Goal: Task Accomplishment & Management: Manage account settings

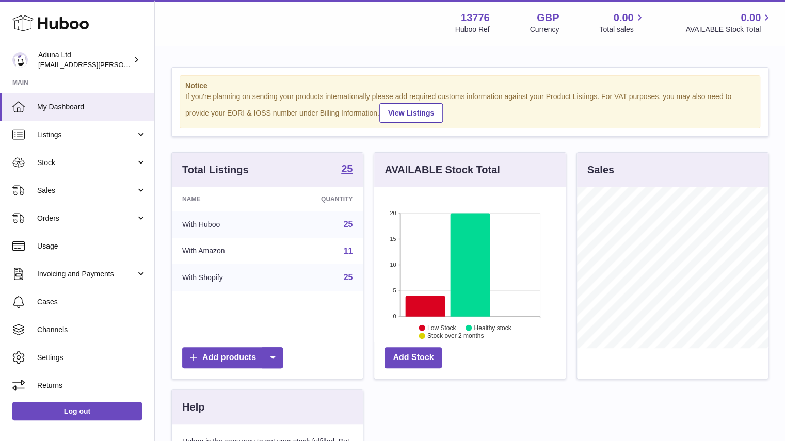
scroll to position [161, 192]
click at [97, 186] on span "Sales" at bounding box center [86, 191] width 99 height 10
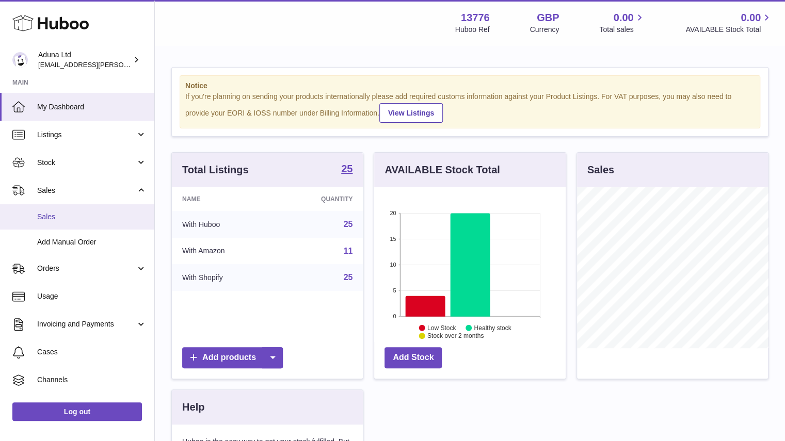
click at [85, 214] on span "Sales" at bounding box center [91, 217] width 109 height 10
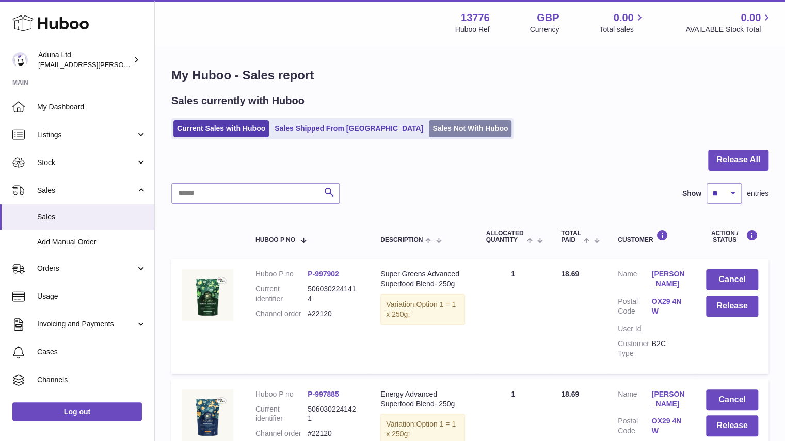
click at [433, 130] on link "Sales Not With Huboo" at bounding box center [470, 128] width 83 height 17
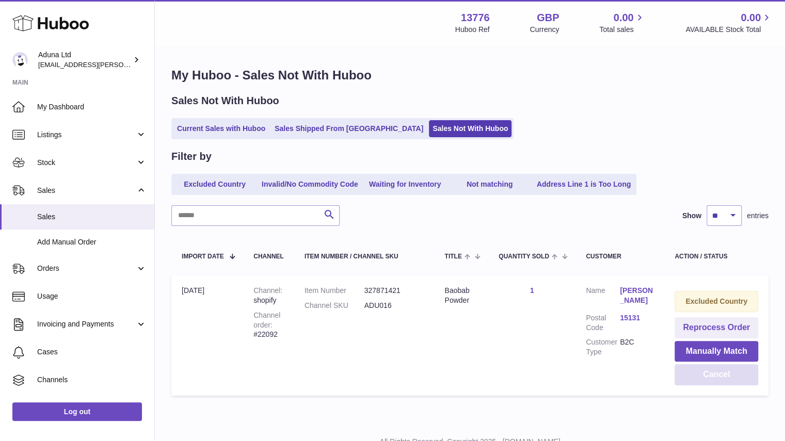
click at [696, 370] on button "Cancel" at bounding box center [717, 374] width 84 height 21
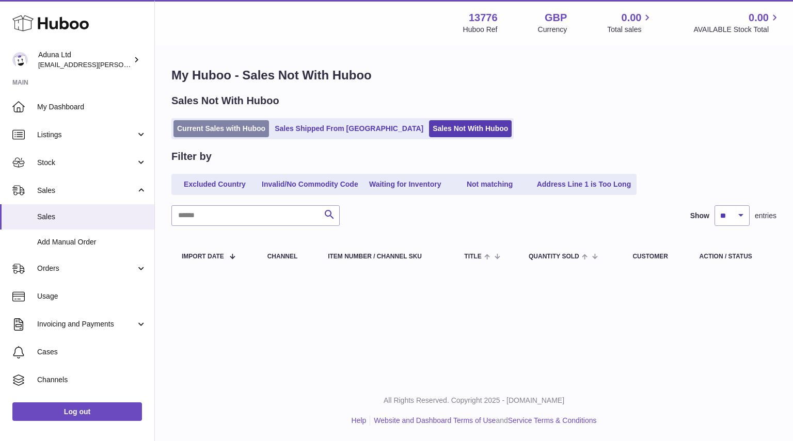
click at [256, 128] on link "Current Sales with Huboo" at bounding box center [221, 128] width 96 height 17
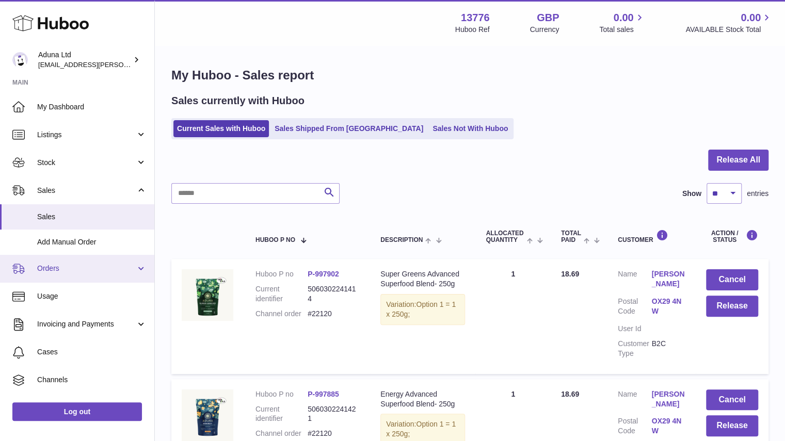
click at [121, 271] on span "Orders" at bounding box center [86, 269] width 99 height 10
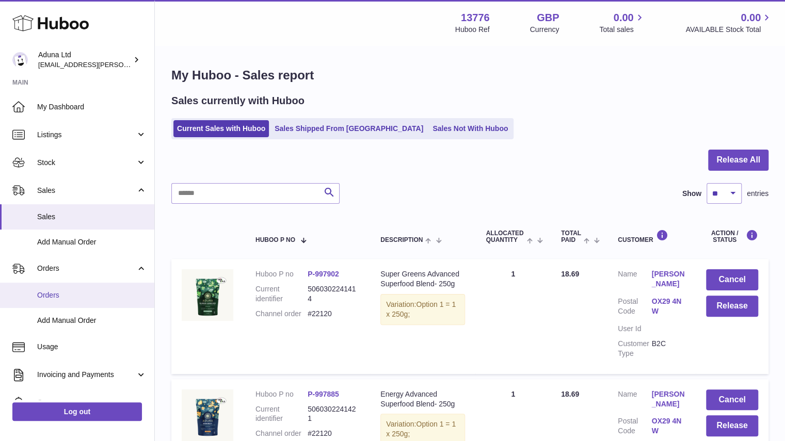
click at [107, 301] on link "Orders" at bounding box center [77, 295] width 154 height 25
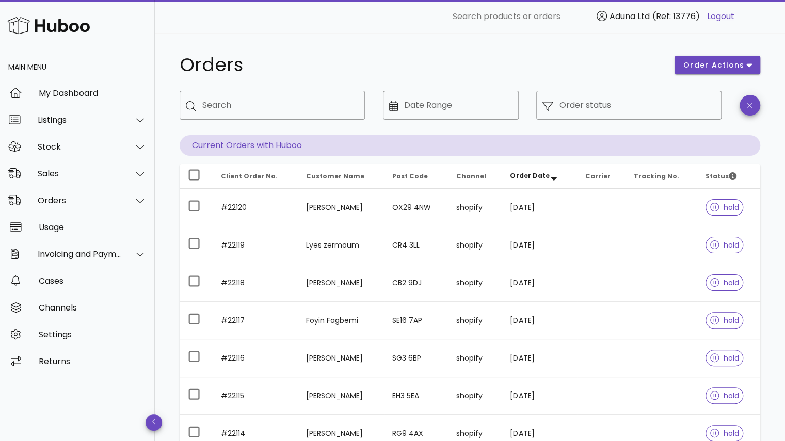
scroll to position [236, 0]
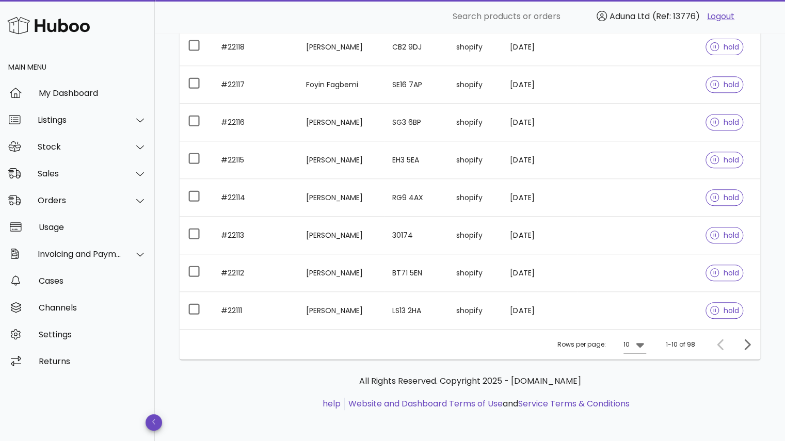
click at [645, 343] on icon at bounding box center [640, 345] width 12 height 12
click at [635, 379] on div "25" at bounding box center [638, 376] width 10 height 10
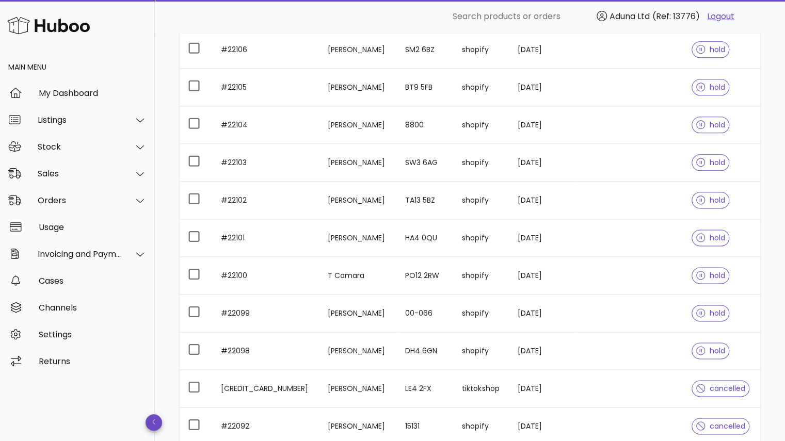
scroll to position [682, 0]
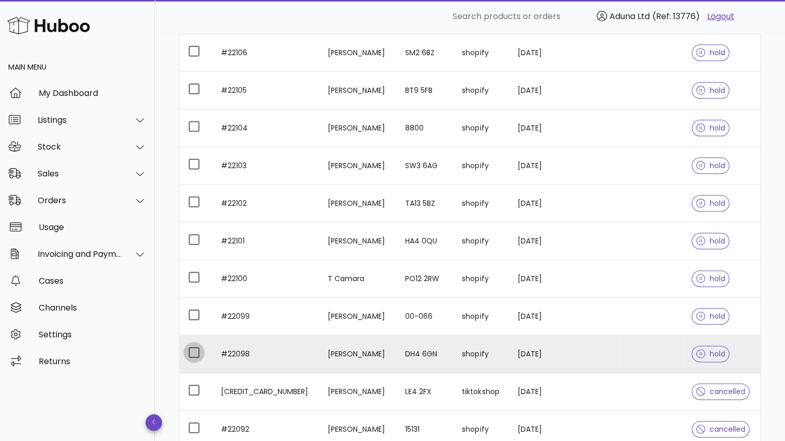
click at [193, 345] on div at bounding box center [194, 353] width 18 height 18
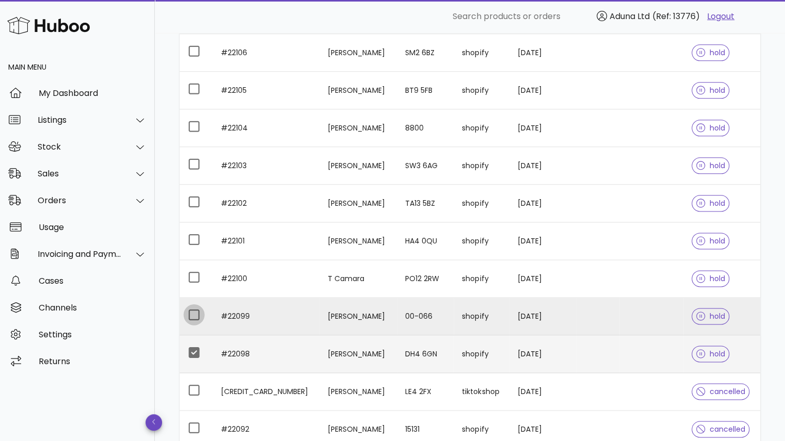
click at [193, 307] on div at bounding box center [194, 315] width 18 height 18
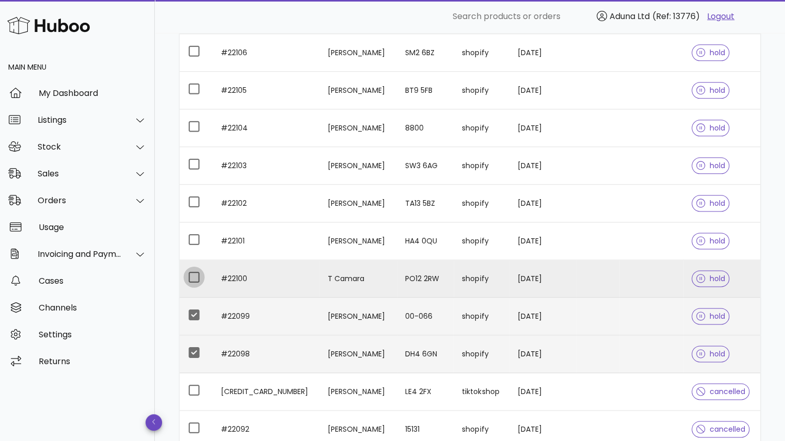
click at [194, 273] on div at bounding box center [194, 277] width 18 height 18
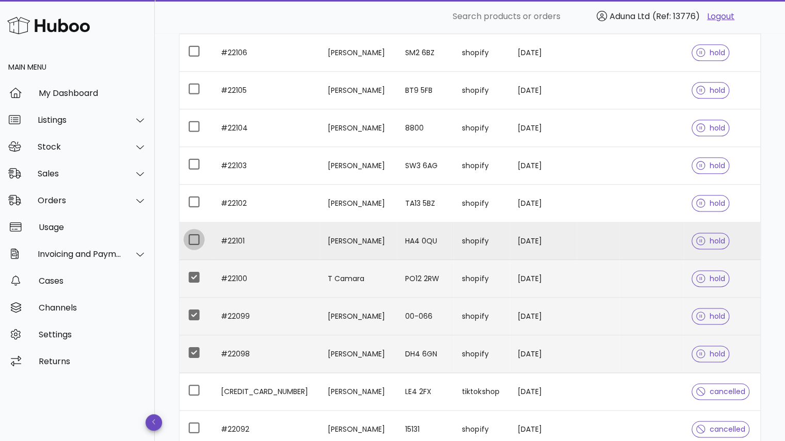
click at [193, 234] on div at bounding box center [194, 240] width 18 height 18
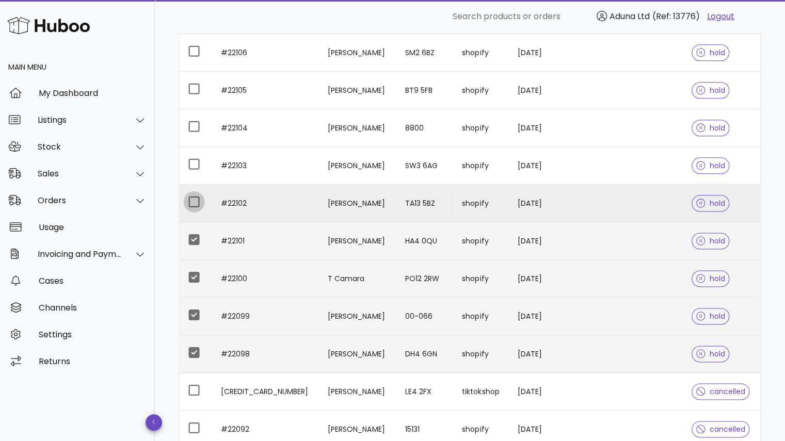
click at [196, 199] on div at bounding box center [194, 202] width 18 height 18
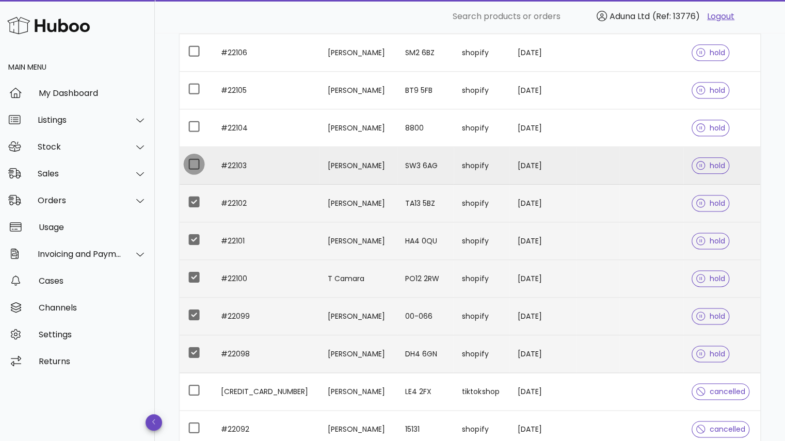
click at [192, 155] on div at bounding box center [194, 164] width 18 height 18
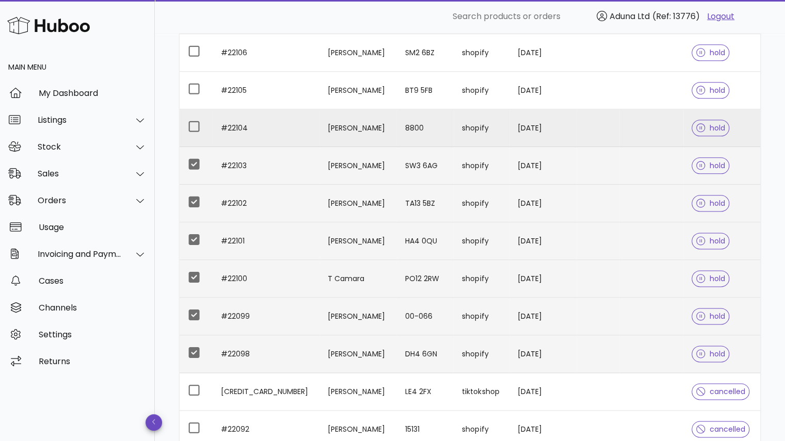
click at [189, 113] on td at bounding box center [196, 128] width 33 height 38
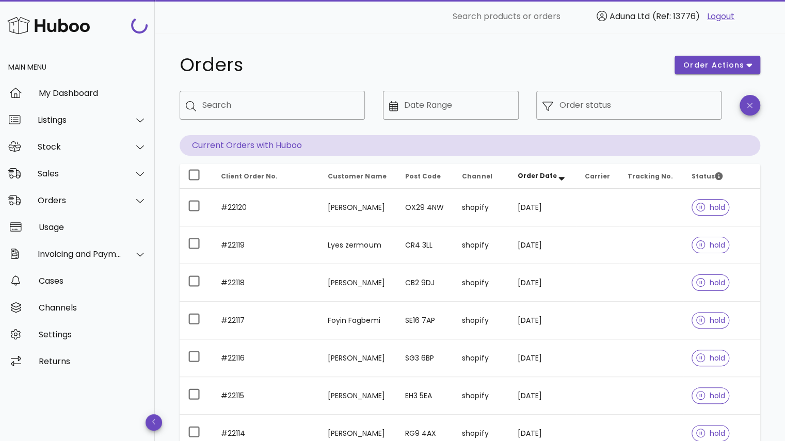
scroll to position [682, 0]
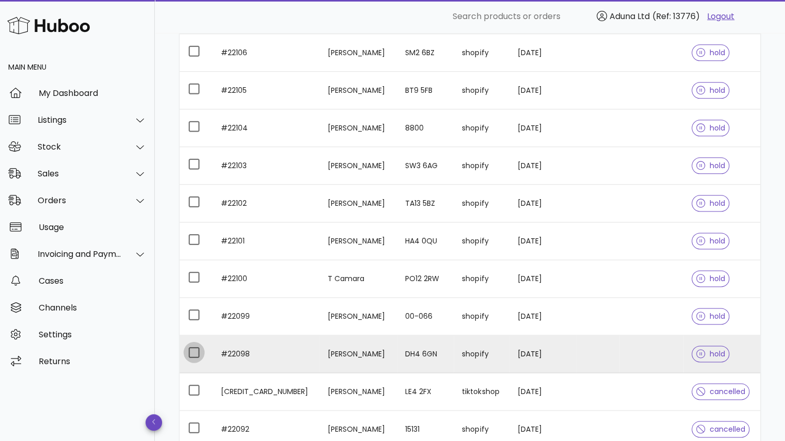
click at [194, 348] on div at bounding box center [194, 353] width 18 height 18
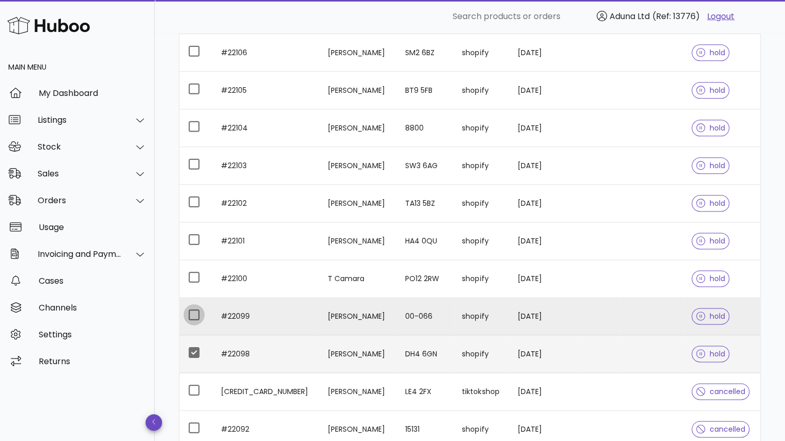
click at [191, 308] on div at bounding box center [194, 315] width 18 height 18
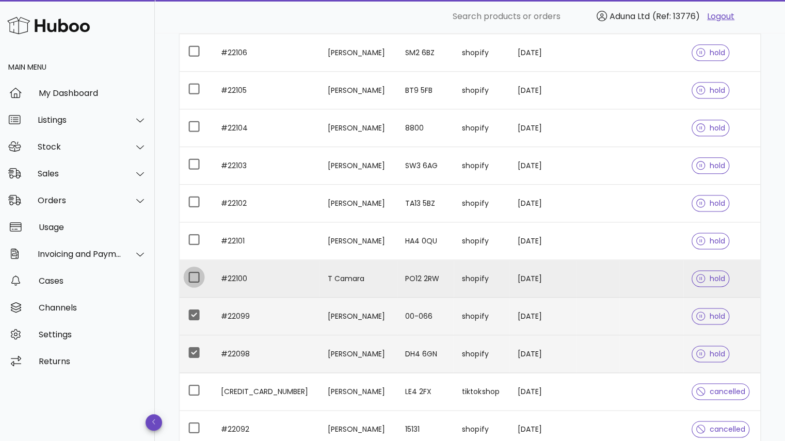
click at [193, 270] on div at bounding box center [194, 277] width 18 height 18
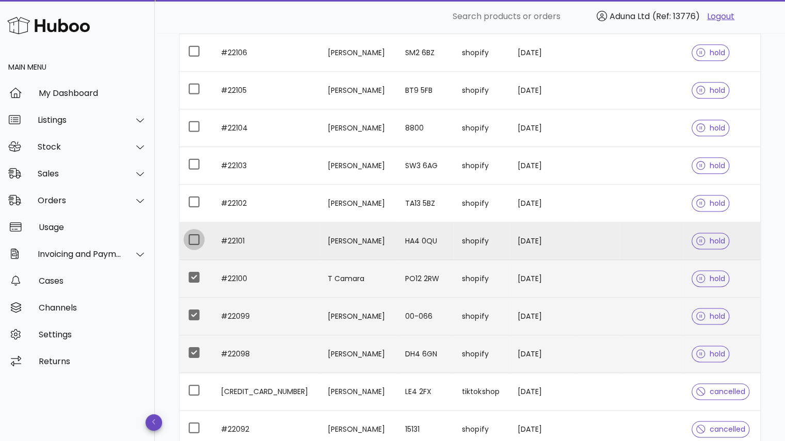
click at [193, 234] on div at bounding box center [194, 240] width 18 height 18
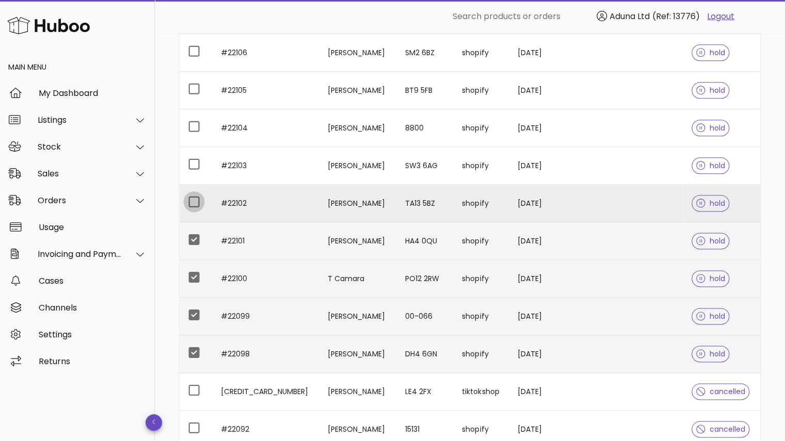
click at [194, 200] on div at bounding box center [194, 202] width 18 height 18
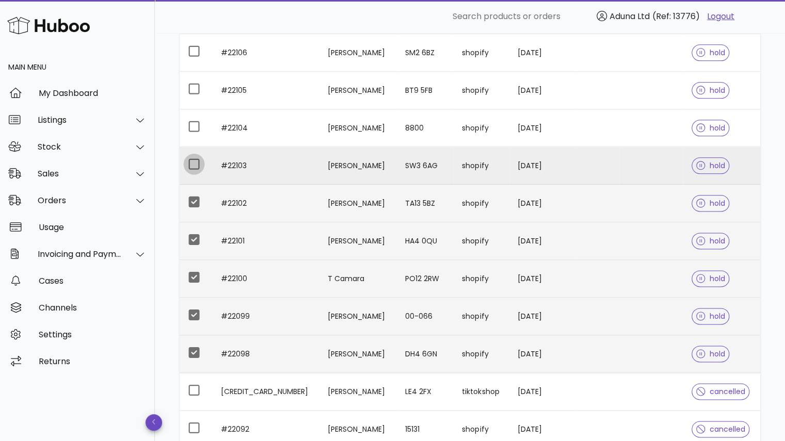
click at [194, 162] on div at bounding box center [194, 164] width 18 height 18
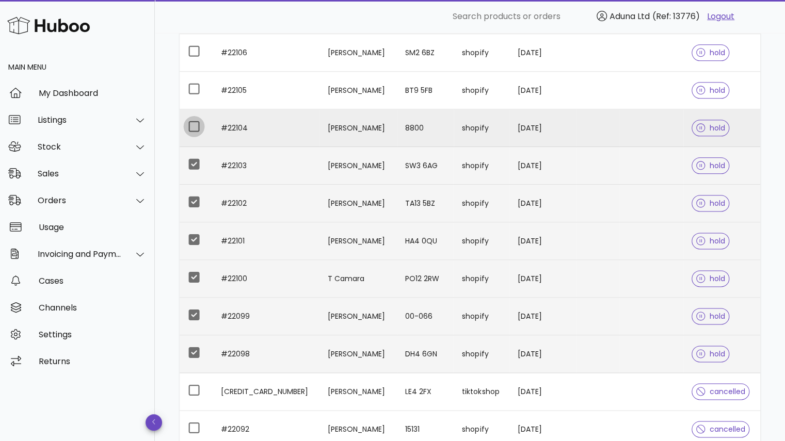
click at [195, 124] on div at bounding box center [194, 127] width 18 height 18
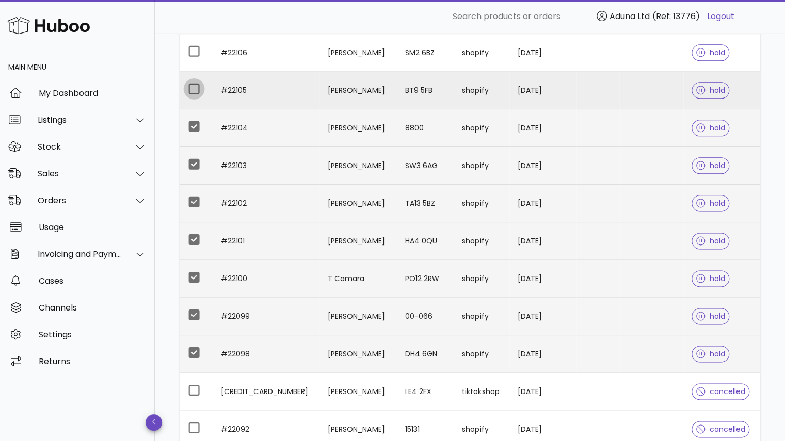
click at [195, 85] on div at bounding box center [194, 89] width 18 height 18
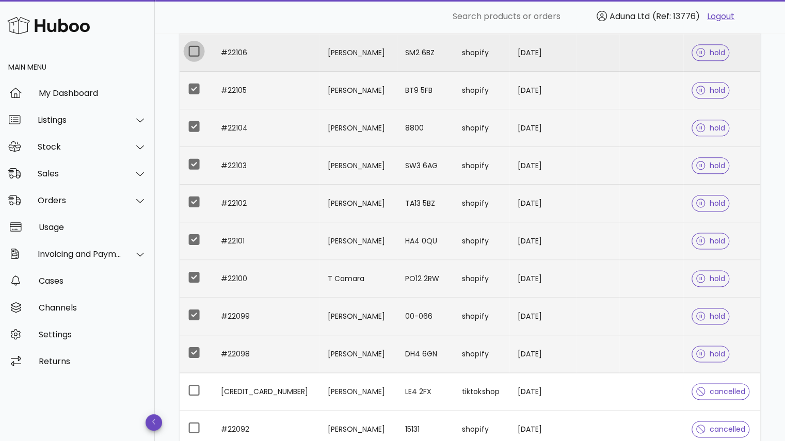
click at [193, 48] on div at bounding box center [194, 51] width 18 height 18
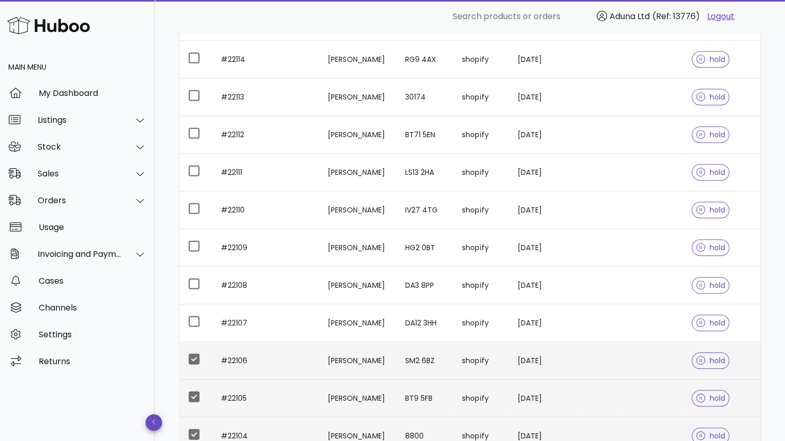
scroll to position [353, 0]
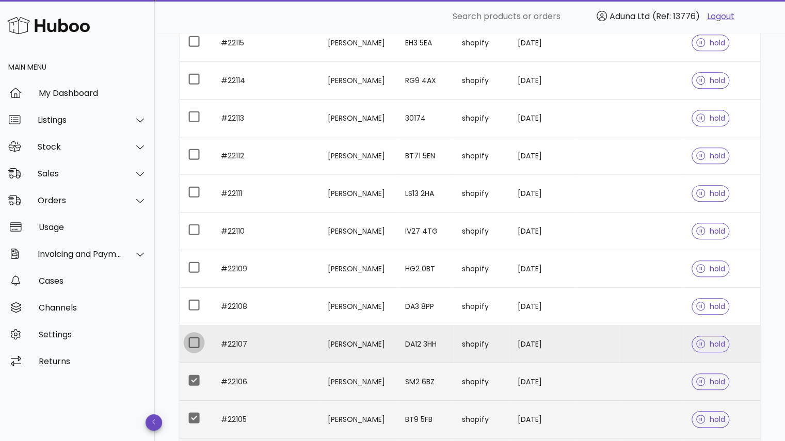
click at [192, 335] on div at bounding box center [194, 343] width 18 height 18
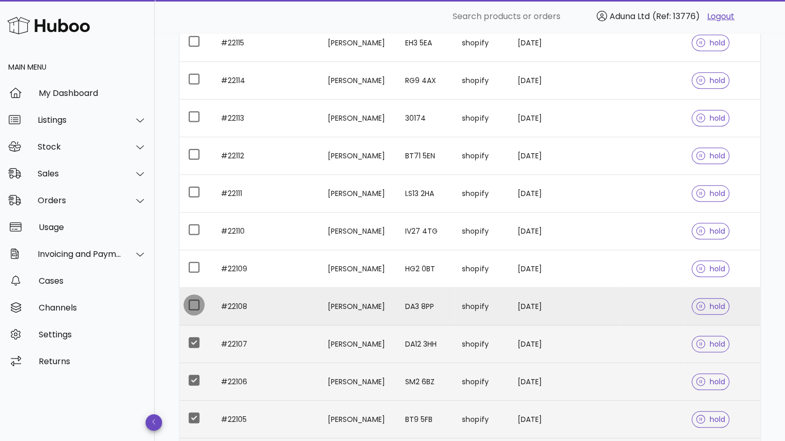
click at [195, 305] on div at bounding box center [194, 305] width 18 height 18
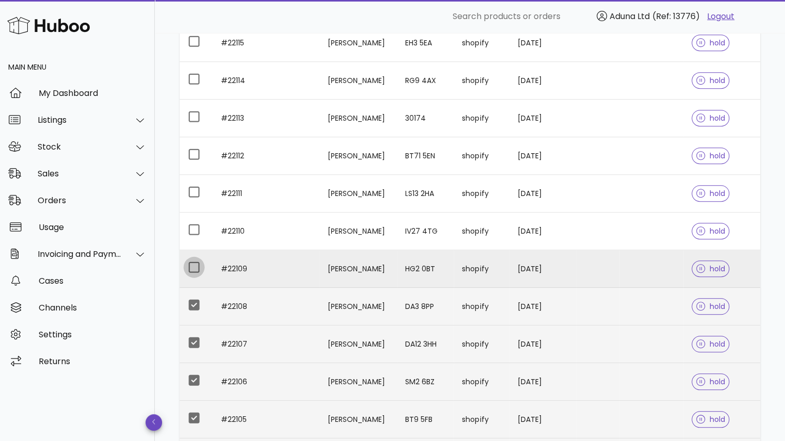
click at [194, 262] on div at bounding box center [194, 268] width 18 height 18
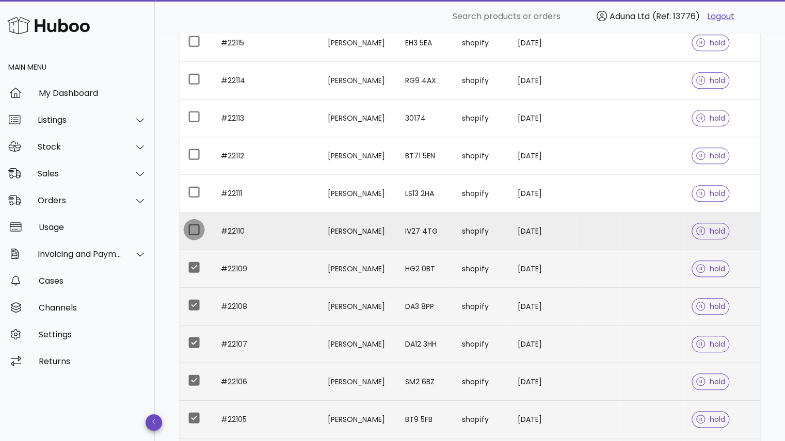
click at [195, 228] on div at bounding box center [194, 230] width 18 height 18
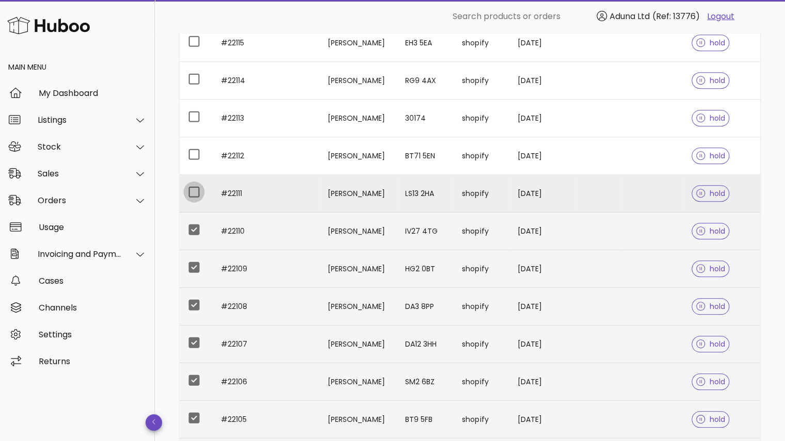
click at [192, 189] on div at bounding box center [194, 192] width 18 height 18
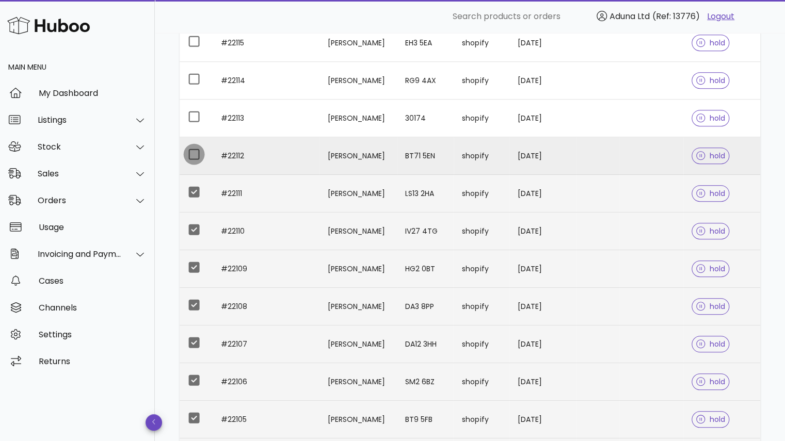
click at [195, 149] on div at bounding box center [194, 155] width 18 height 18
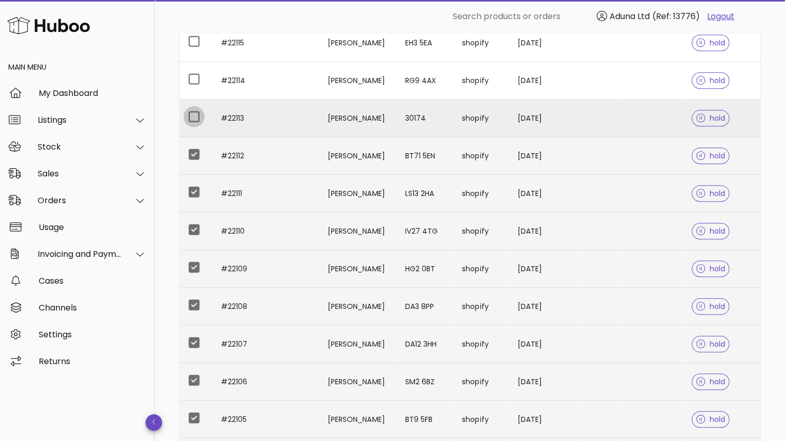
click at [194, 111] on div at bounding box center [194, 117] width 18 height 18
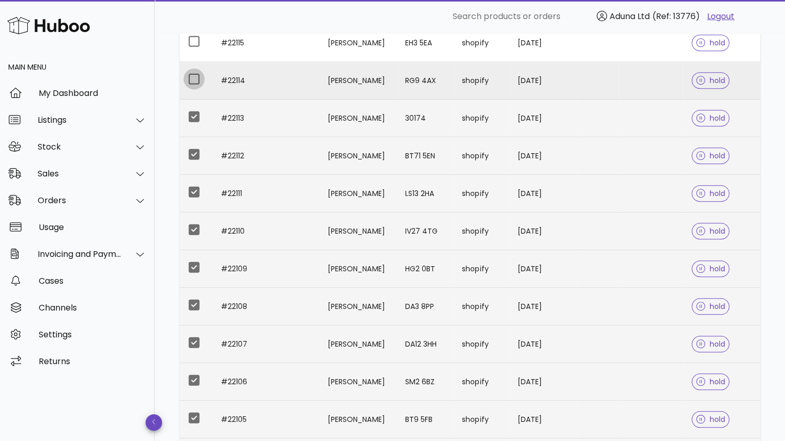
click at [195, 79] on div at bounding box center [194, 79] width 18 height 18
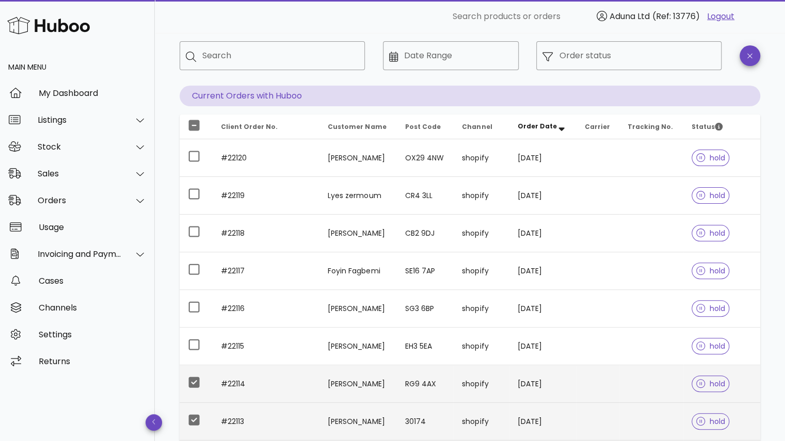
scroll to position [19, 0]
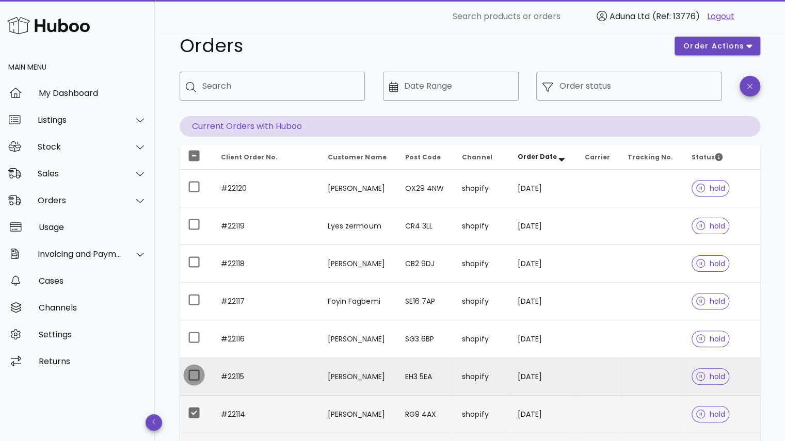
click at [190, 370] on div at bounding box center [194, 376] width 18 height 18
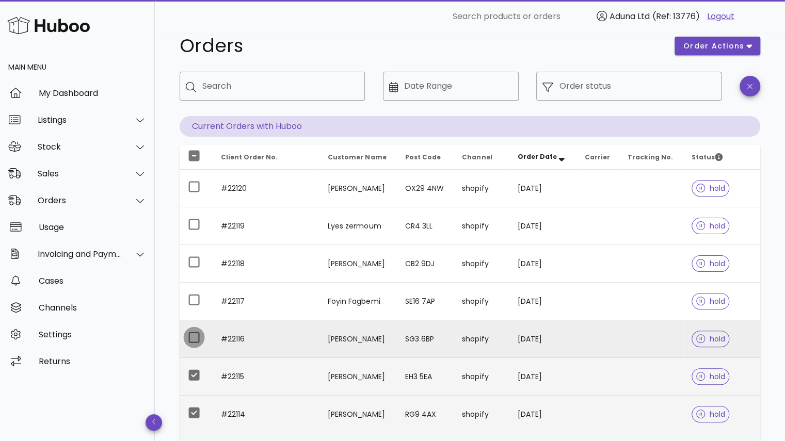
click at [190, 331] on div at bounding box center [194, 338] width 18 height 18
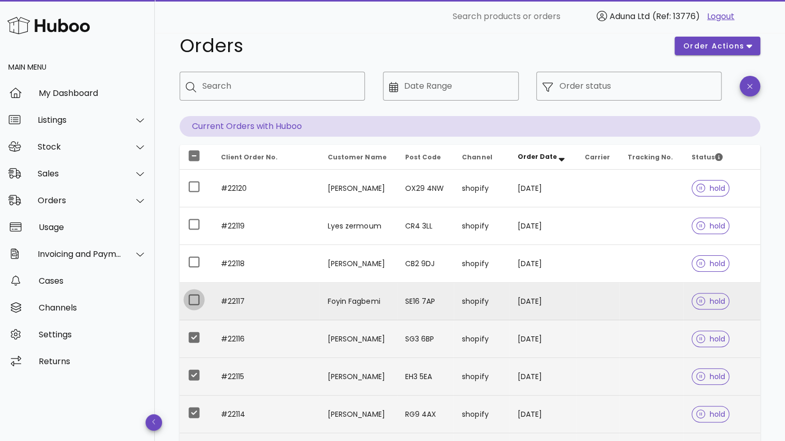
click at [189, 301] on div at bounding box center [194, 300] width 18 height 18
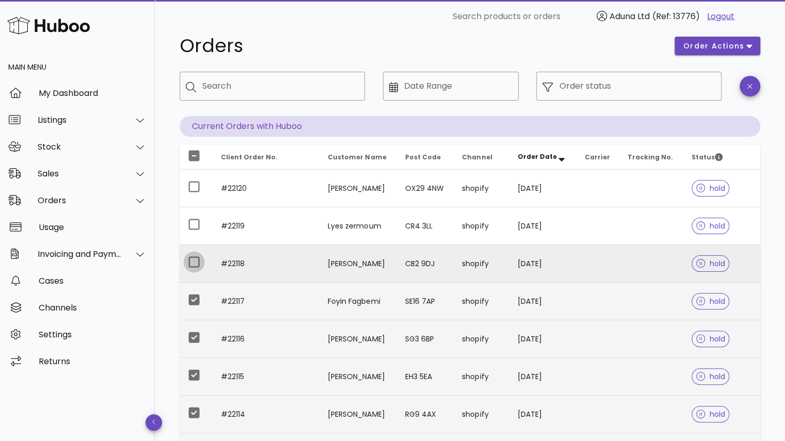
click at [190, 261] on div at bounding box center [194, 262] width 18 height 18
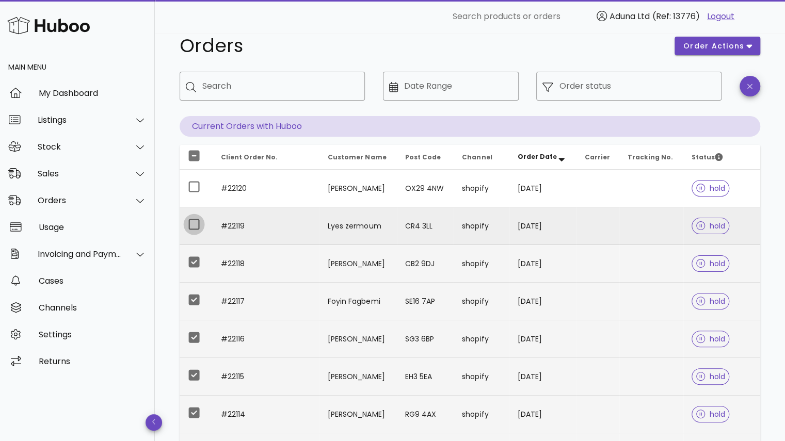
click at [191, 223] on div at bounding box center [194, 225] width 18 height 18
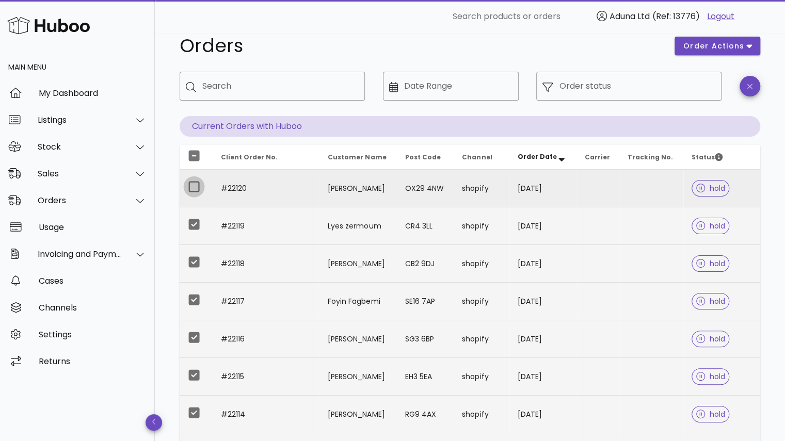
click at [192, 184] on div at bounding box center [194, 187] width 18 height 18
click at [713, 39] on button "order actions" at bounding box center [718, 46] width 86 height 19
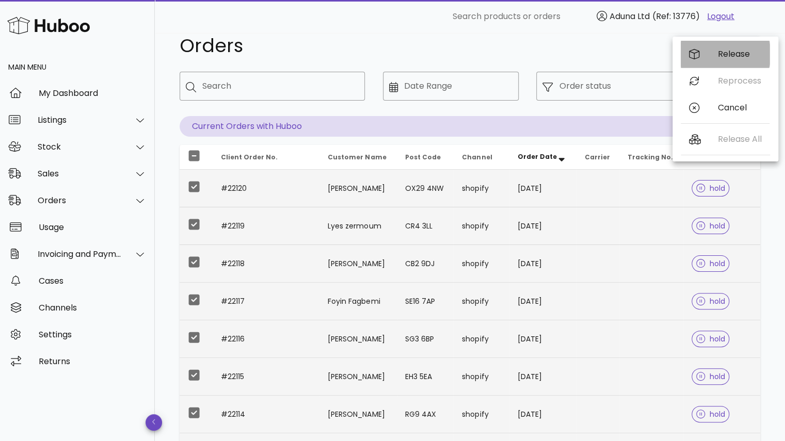
click at [717, 51] on div "Release" at bounding box center [725, 54] width 89 height 27
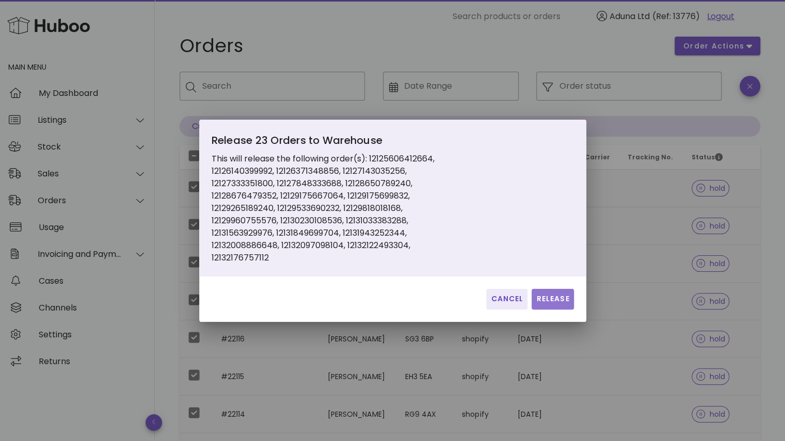
click at [555, 298] on span "Release" at bounding box center [553, 299] width 34 height 11
